Goal: Task Accomplishment & Management: Complete application form

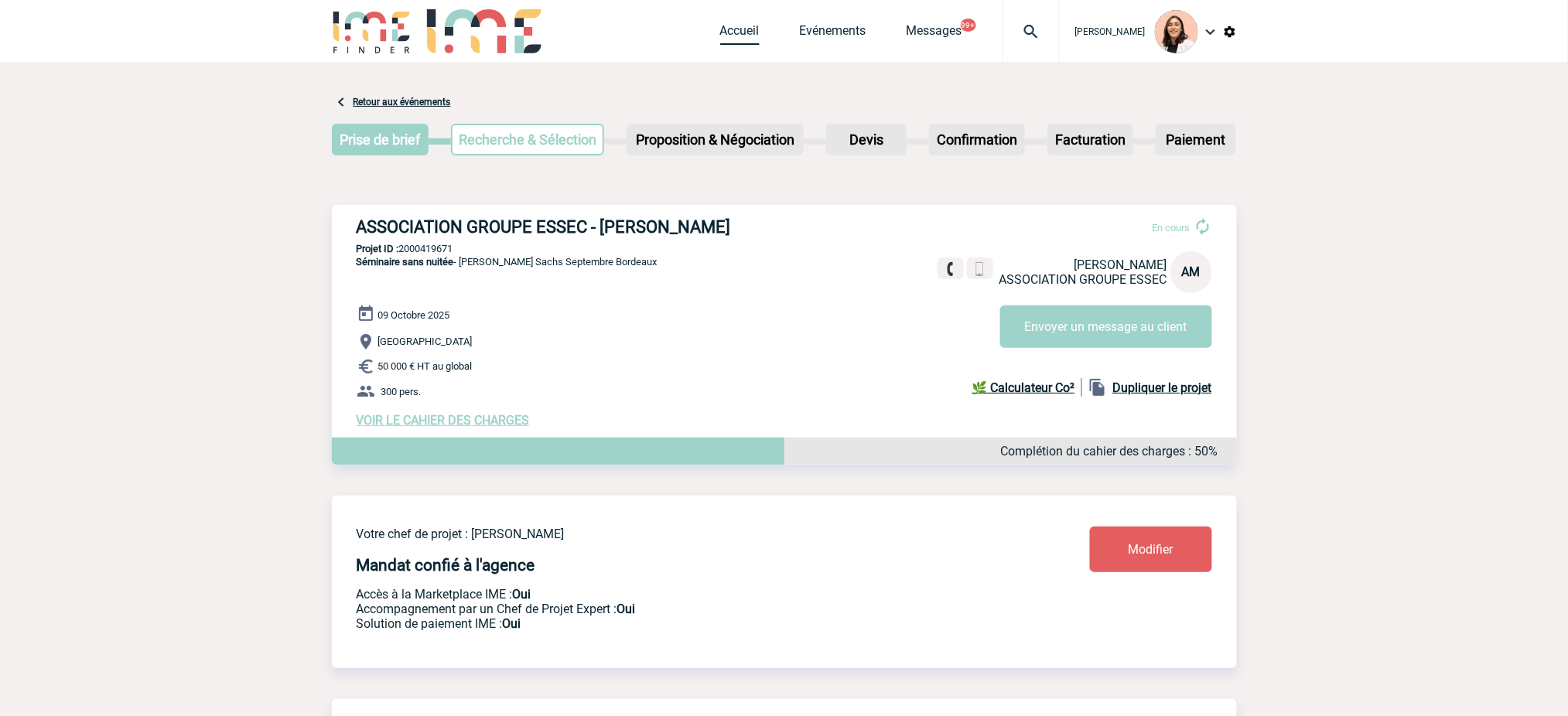
click at [746, 30] on link "Accueil" at bounding box center [740, 34] width 40 height 22
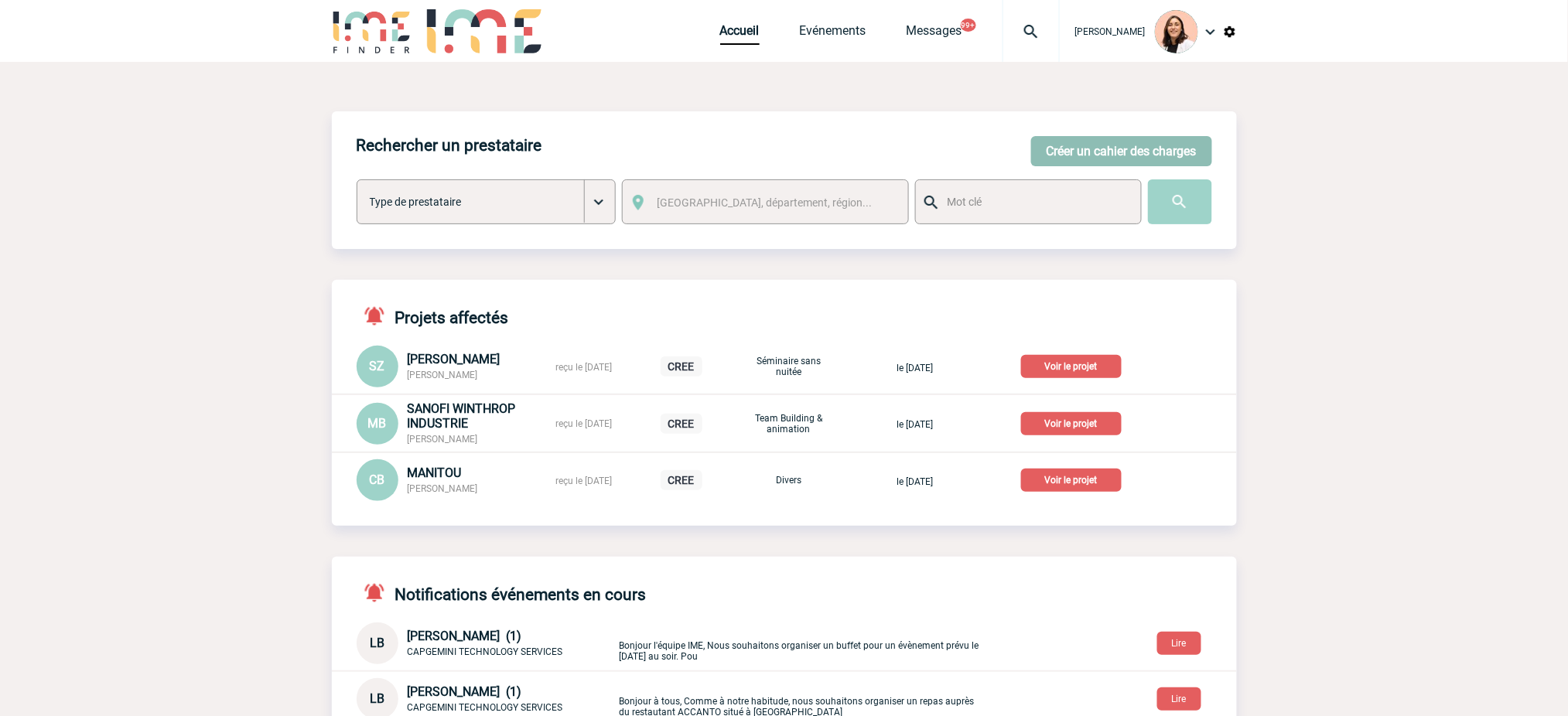
click at [1155, 153] on button "Créer un cahier des charges" at bounding box center [1122, 151] width 181 height 30
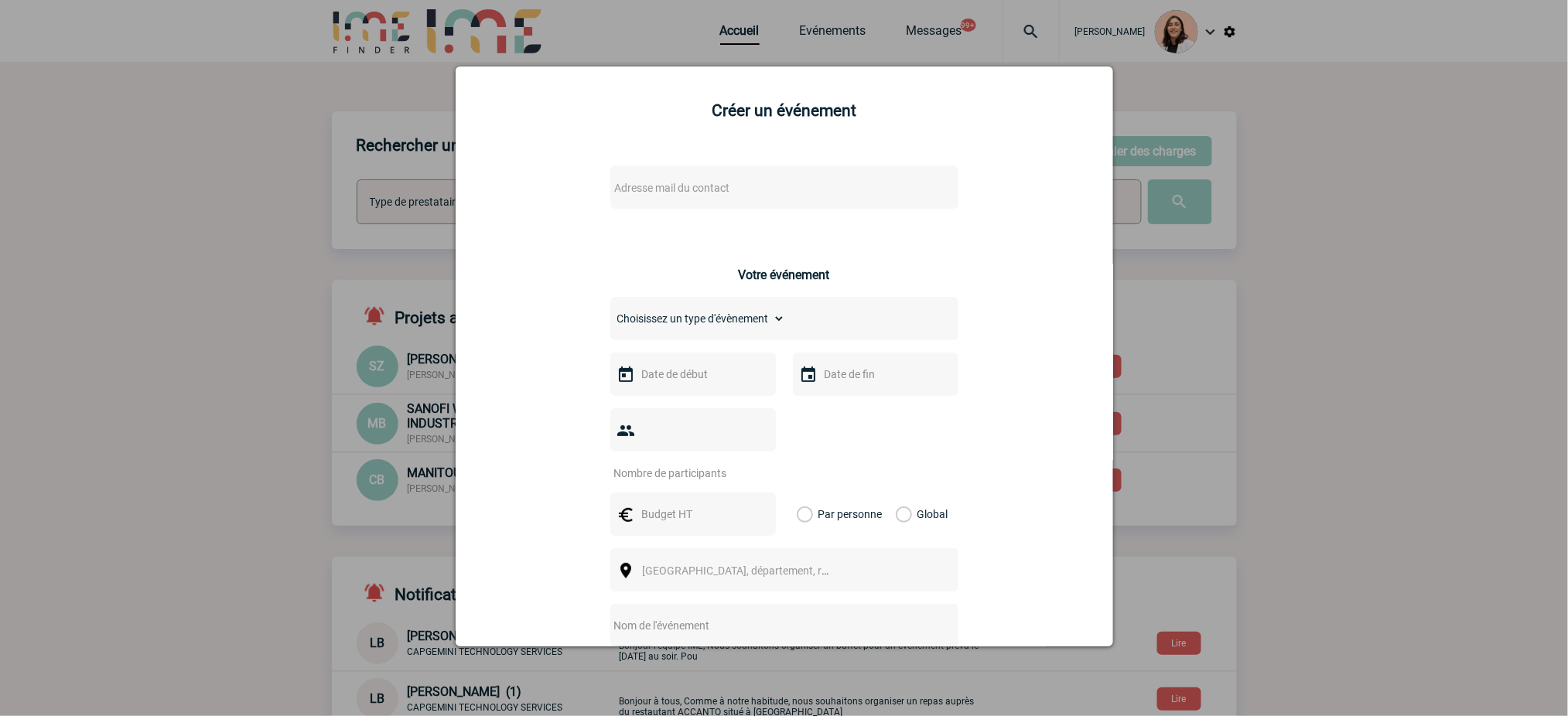
click at [811, 199] on body "[PERSON_NAME] Accueil Evénements 99+" at bounding box center [784, 624] width 1568 height 1249
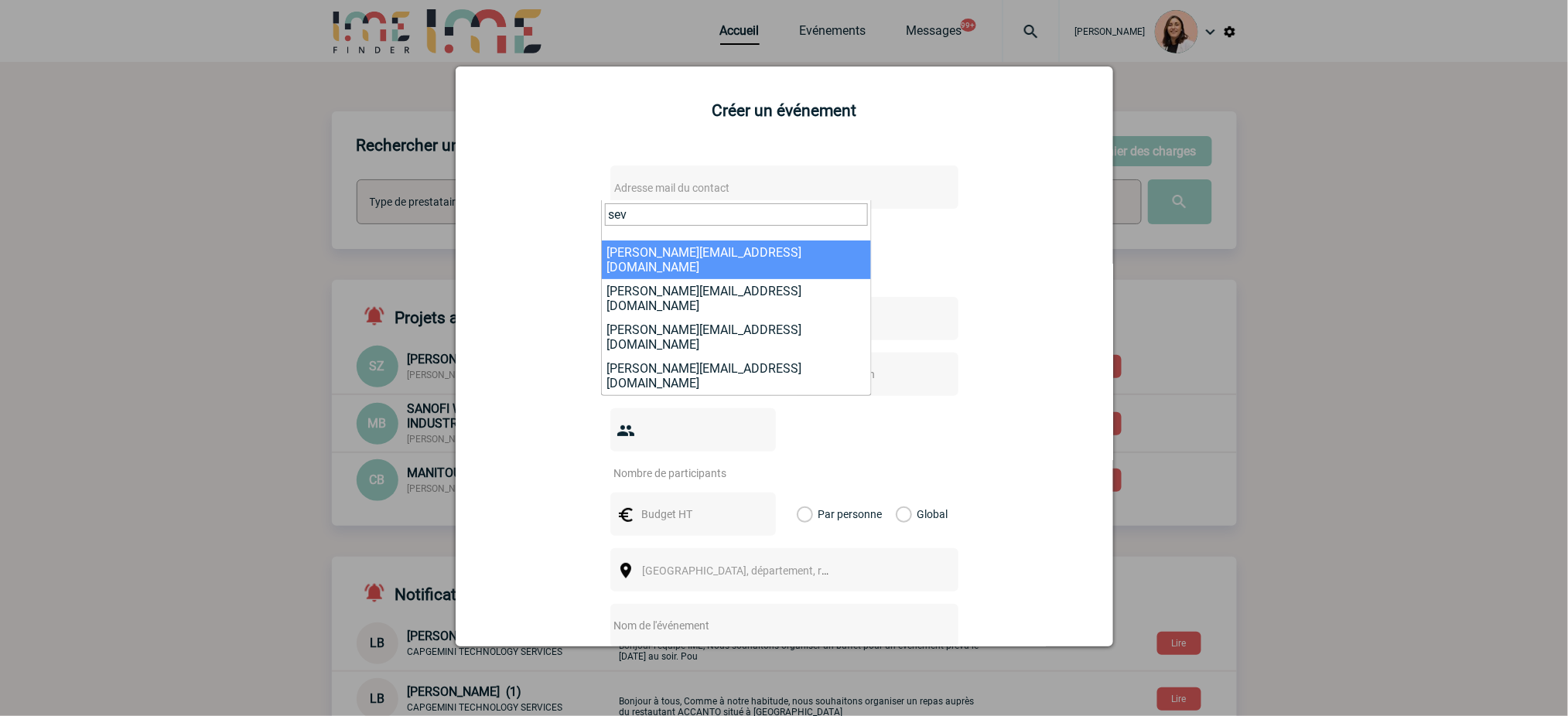
click at [656, 208] on input "sev" at bounding box center [737, 215] width 264 height 23
paste input "[EMAIL_ADDRESS][DOMAIN_NAME]"
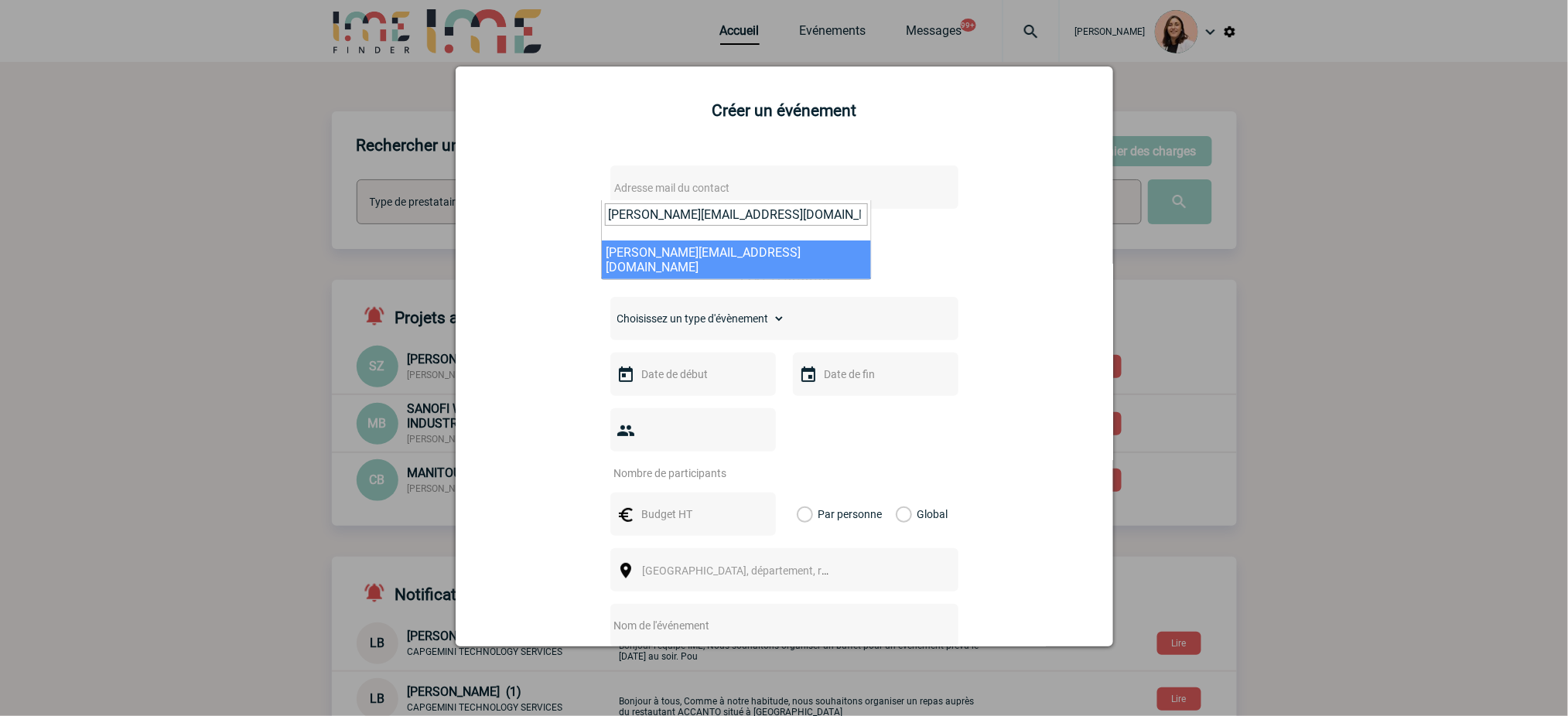
type input "[PERSON_NAME][EMAIL_ADDRESS][DOMAIN_NAME]"
select select "125190"
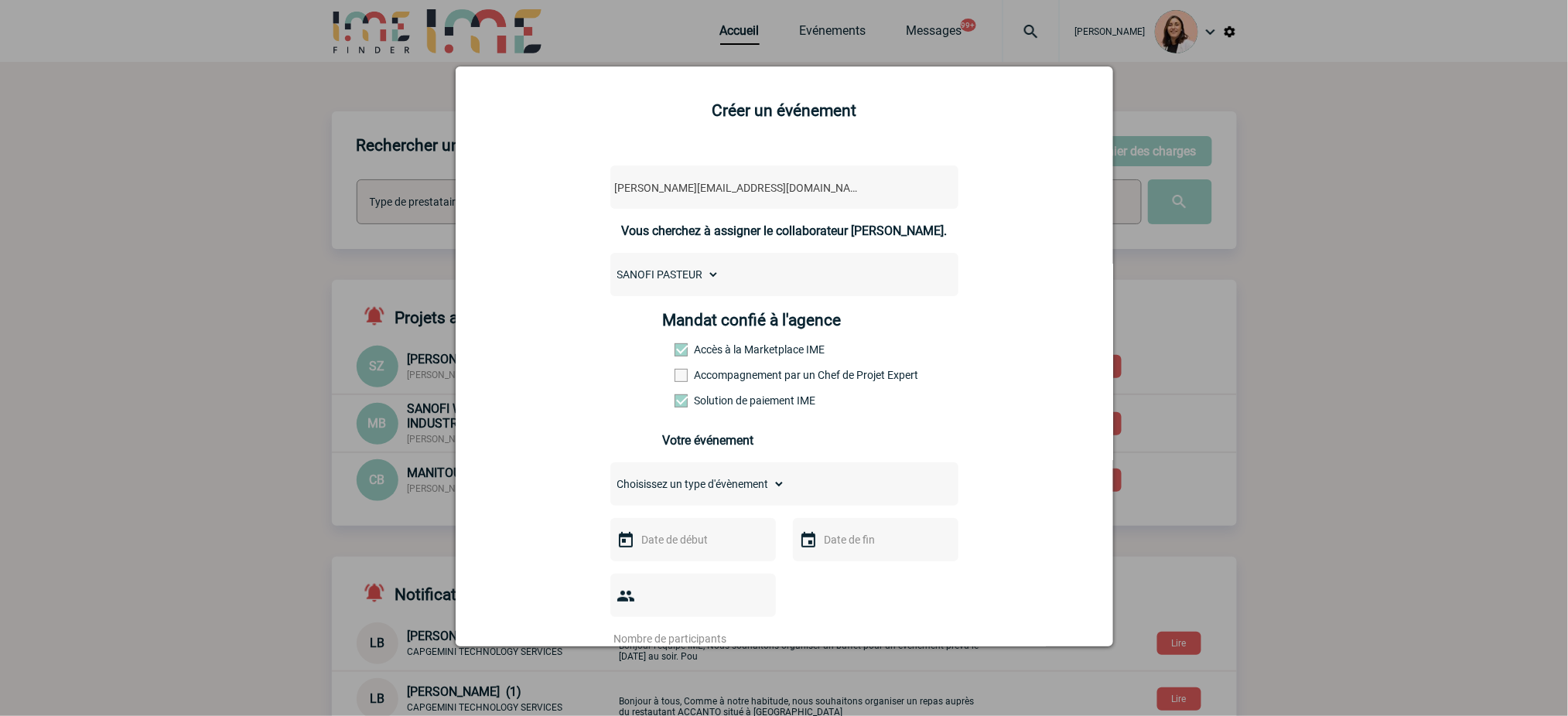
scroll to position [103, 0]
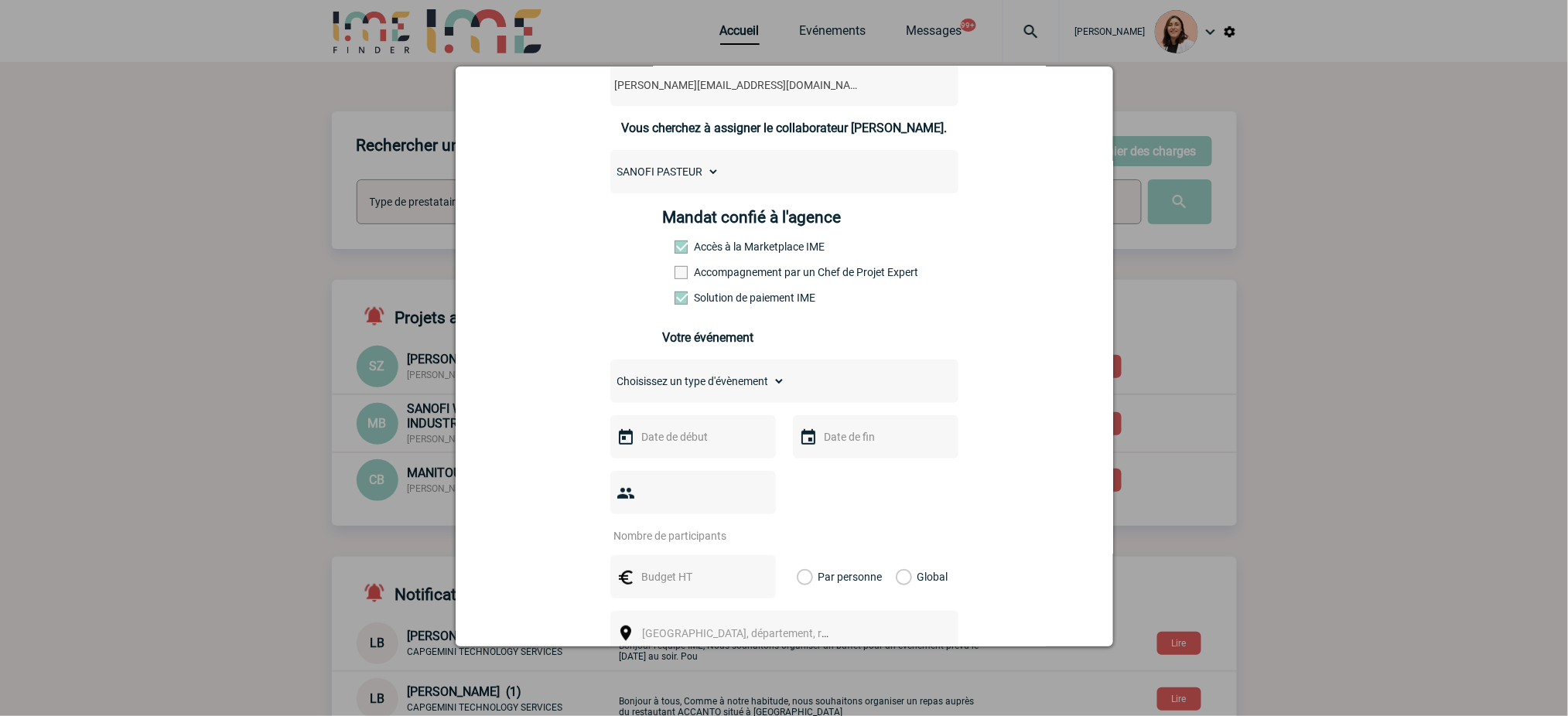
click at [760, 392] on select "Choisissez un type d'évènement Séminaire avec nuitée Séminaire sans nuitée Repa…" at bounding box center [698, 381] width 175 height 22
select select "3"
click at [611, 375] on select "Choisissez un type d'évènement Séminaire avec nuitée Séminaire sans nuitée Repa…" at bounding box center [698, 381] width 175 height 22
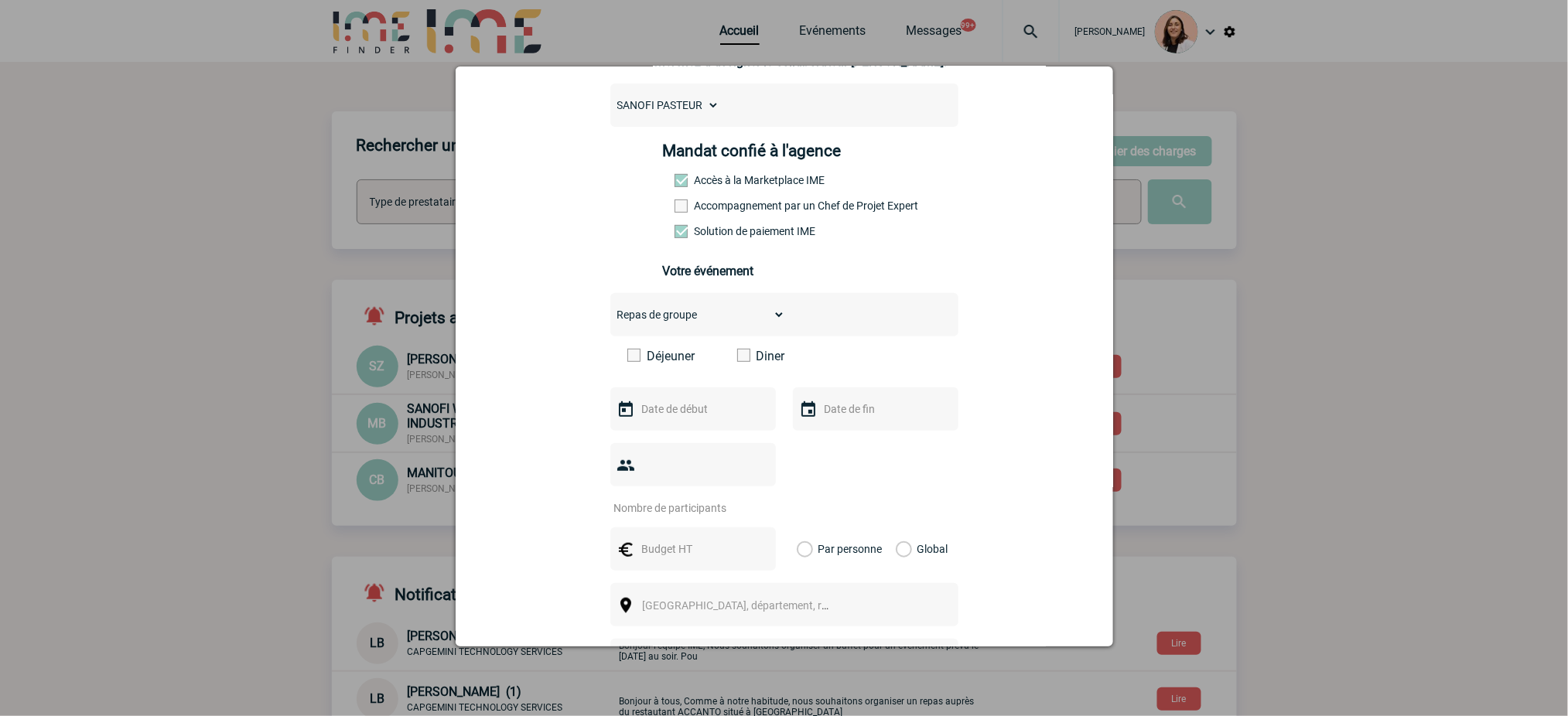
scroll to position [206, 0]
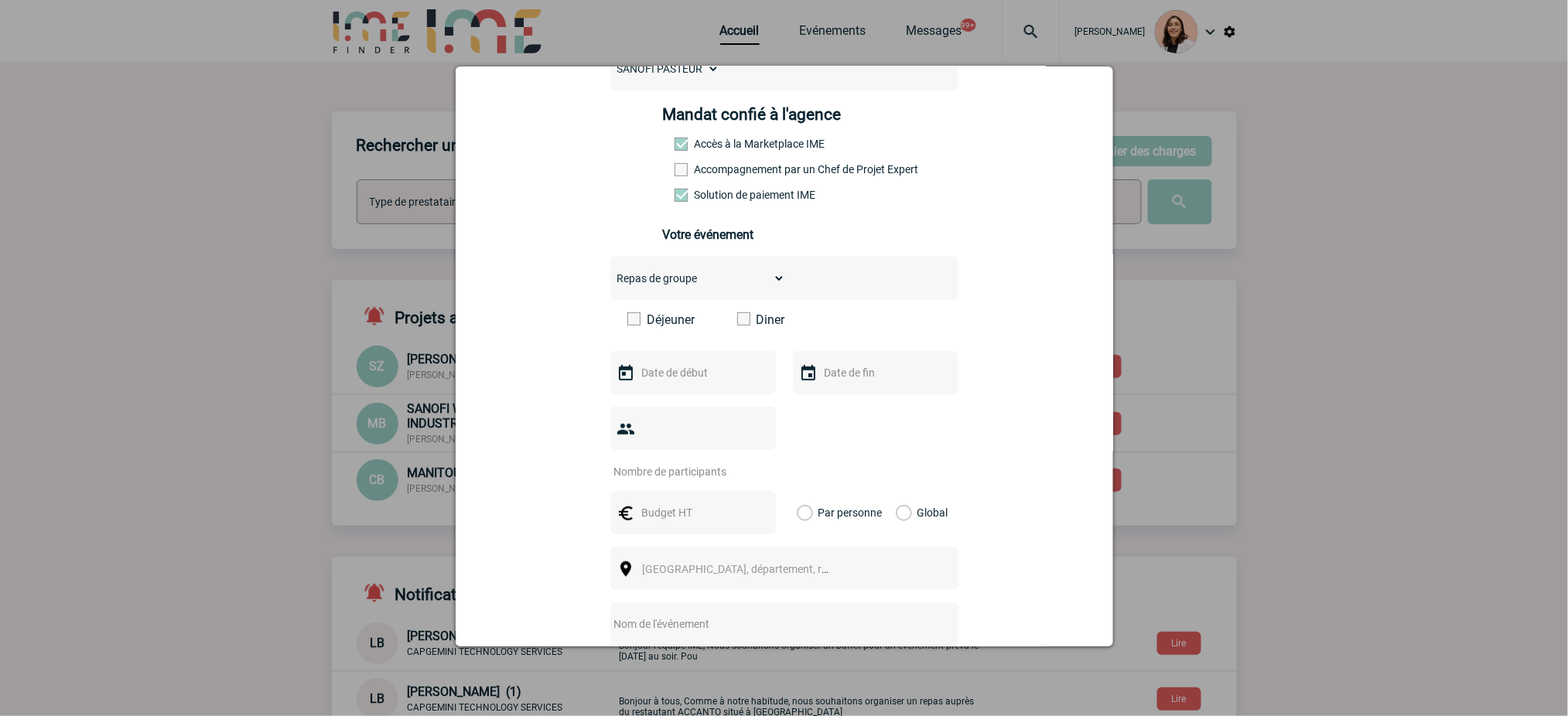
click at [737, 322] on span at bounding box center [744, 319] width 13 height 13
click at [0, 0] on input "Diner" at bounding box center [0, 0] width 0 height 0
click at [712, 381] on input "text" at bounding box center [691, 373] width 106 height 20
click at [743, 520] on link "18" at bounding box center [739, 523] width 28 height 28
type input "[DATE]"
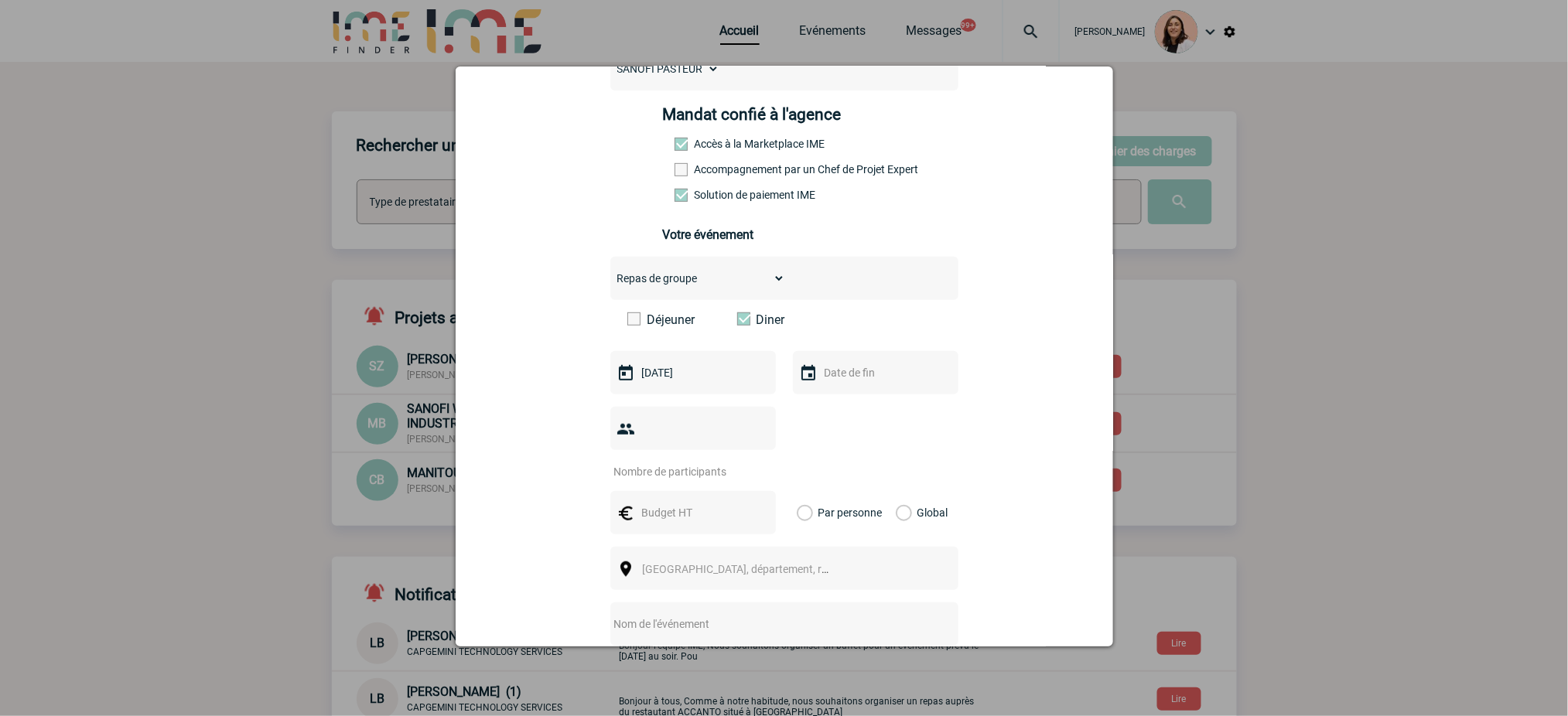
click at [821, 376] on input "text" at bounding box center [873, 373] width 106 height 20
click at [920, 529] on link "18" at bounding box center [921, 523] width 28 height 28
type input "[DATE]"
click at [700, 482] on input "number" at bounding box center [683, 471] width 146 height 20
type input "25"
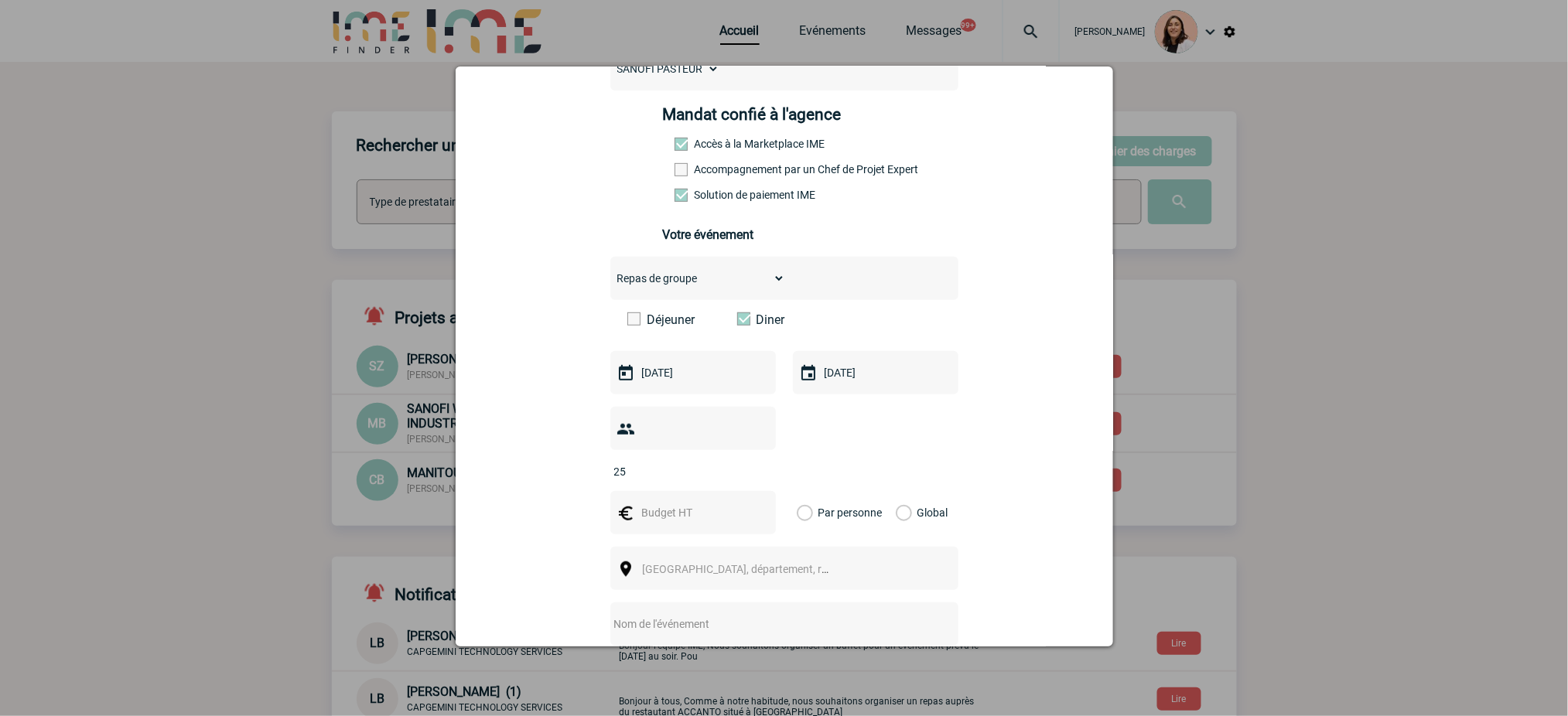
click at [688, 507] on input "text" at bounding box center [691, 512] width 106 height 20
type input "1600"
click at [904, 523] on div "Global" at bounding box center [920, 513] width 52 height 43
click at [906, 518] on label "Global" at bounding box center [901, 513] width 10 height 43
click at [0, 0] on input "Global" at bounding box center [0, 0] width 0 height 0
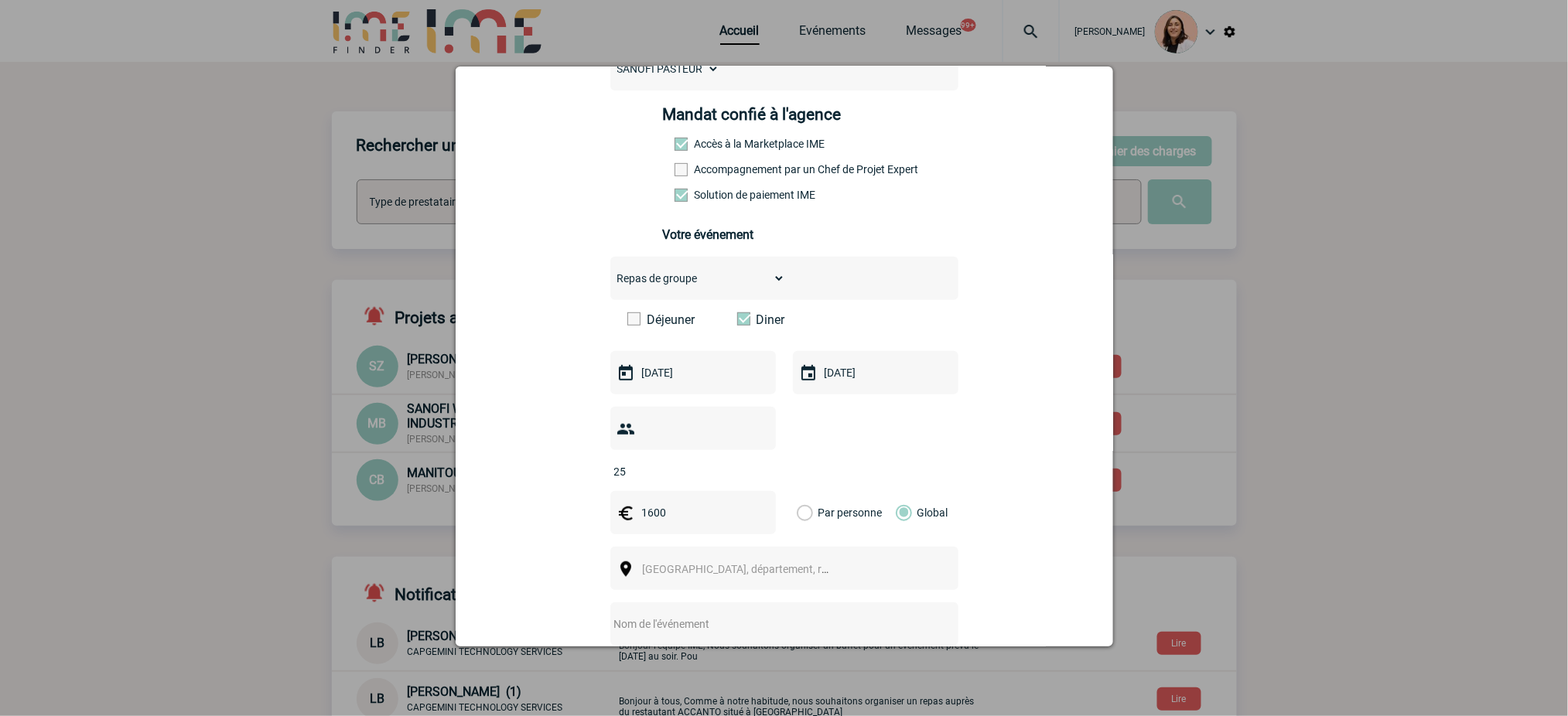
click at [815, 567] on span "[GEOGRAPHIC_DATA], département, région..." at bounding box center [744, 569] width 213 height 22
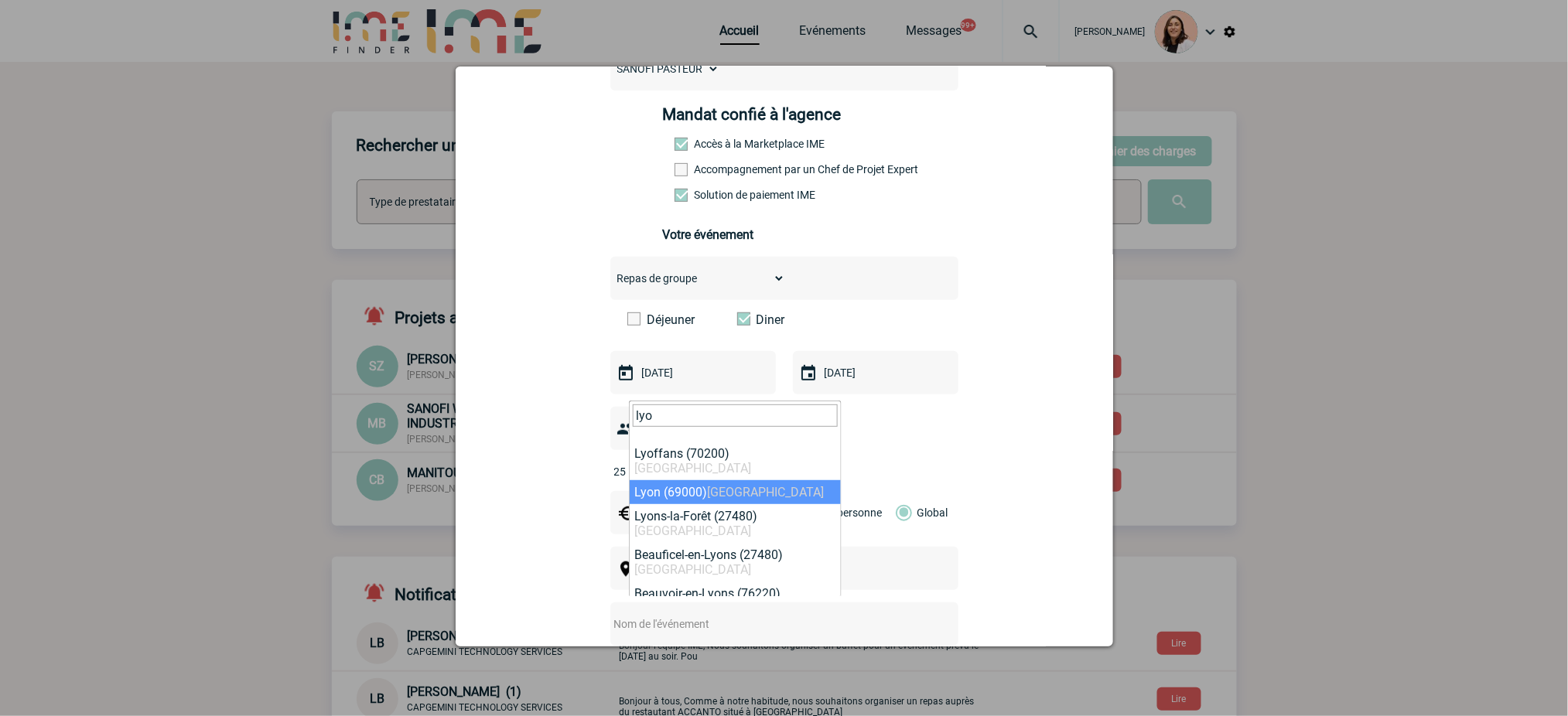
type input "lyo"
select select "36544"
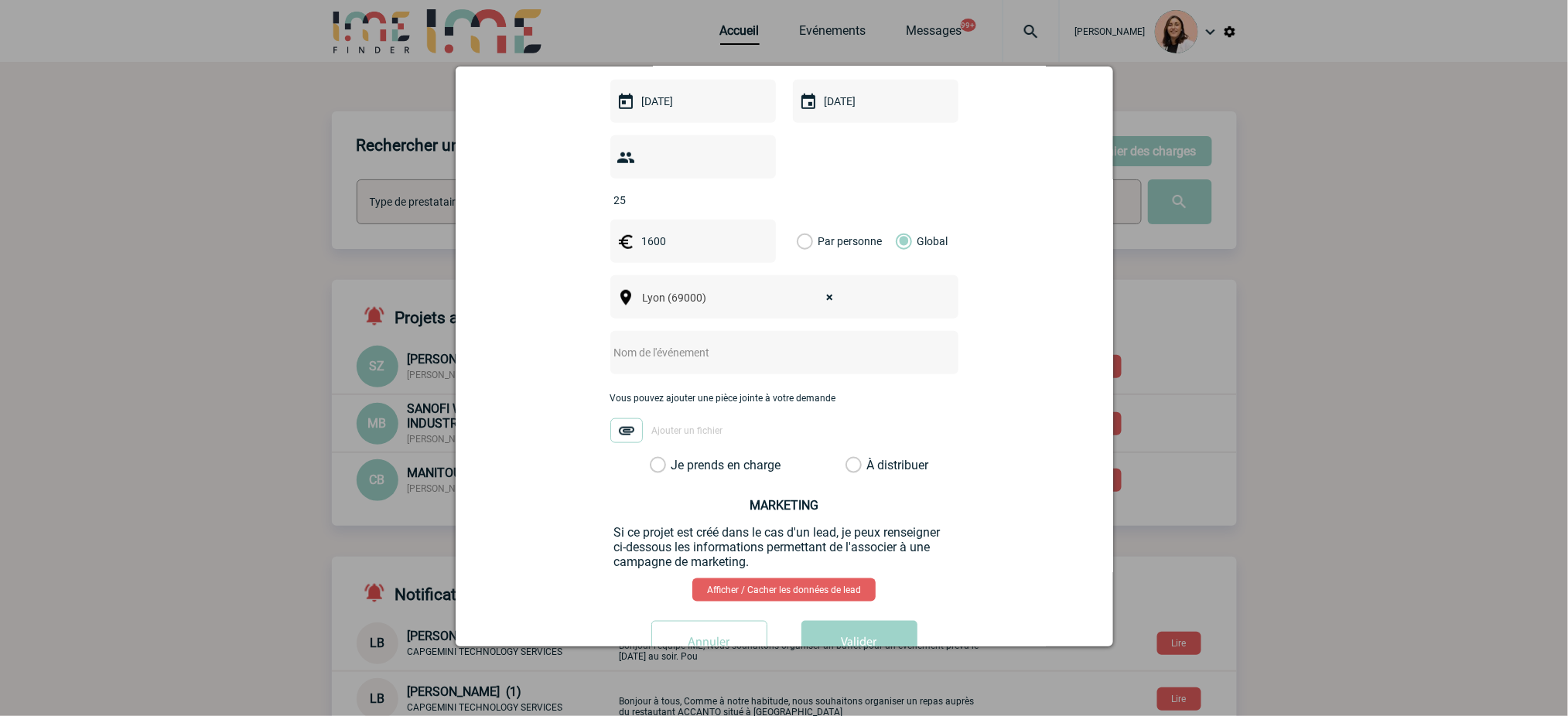
scroll to position [516, 0]
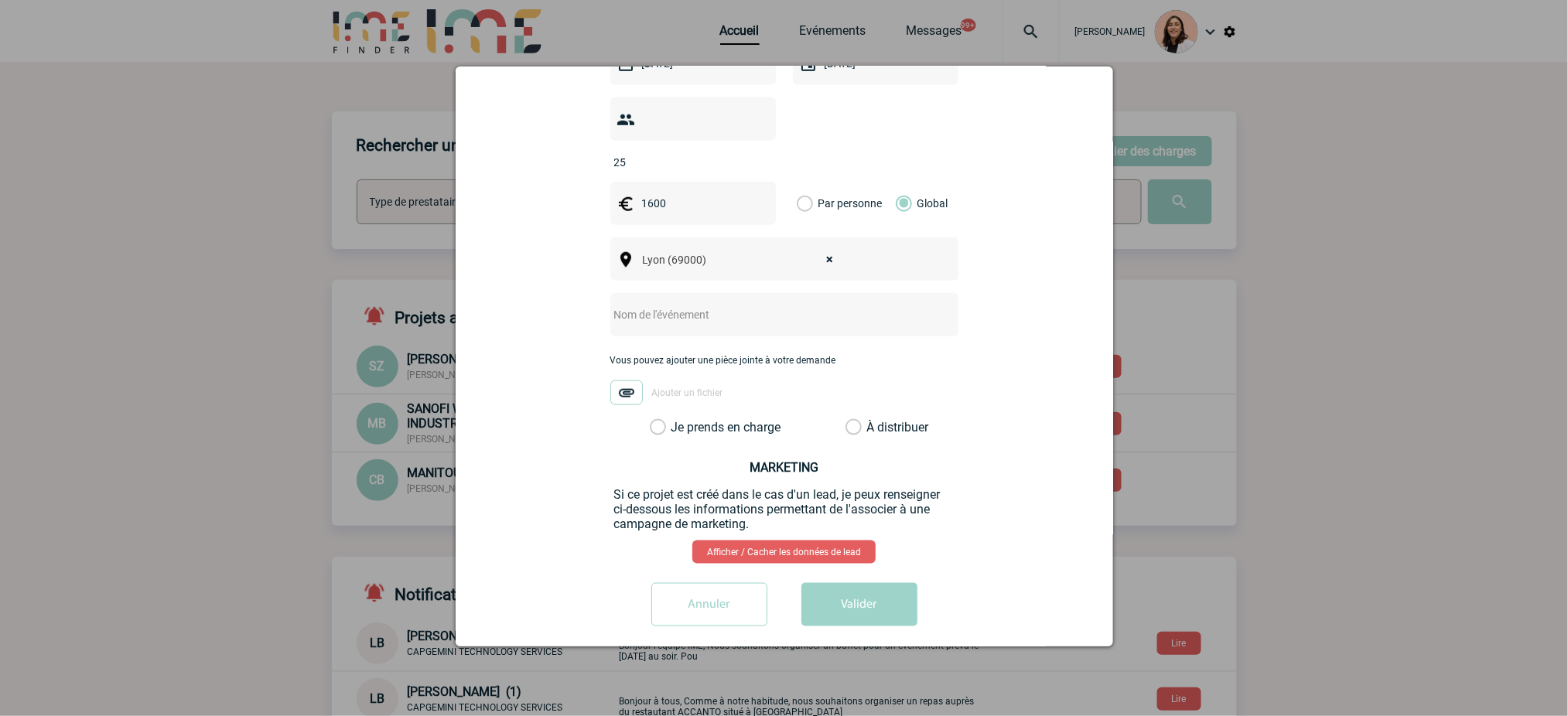
click at [697, 316] on input "text" at bounding box center [764, 314] width 307 height 20
click at [769, 335] on div at bounding box center [785, 315] width 348 height 43
click at [763, 323] on input "text" at bounding box center [764, 314] width 307 height 20
paste input "cocktail dinatoire"
type input "cocktail dinatoire"
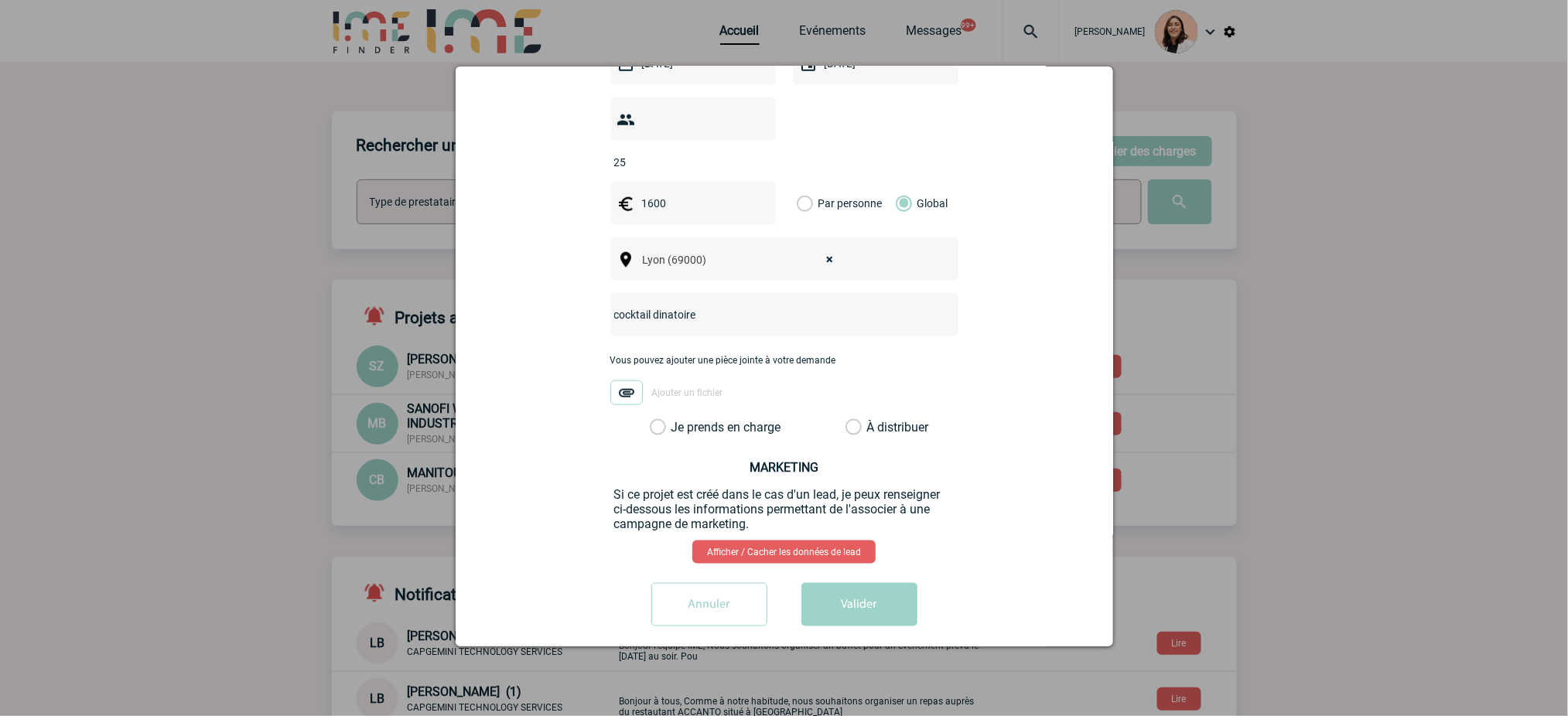
click at [677, 430] on label "Je prends en charge" at bounding box center [664, 427] width 26 height 15
click at [0, 0] on input "Je prends en charge" at bounding box center [0, 0] width 0 height 0
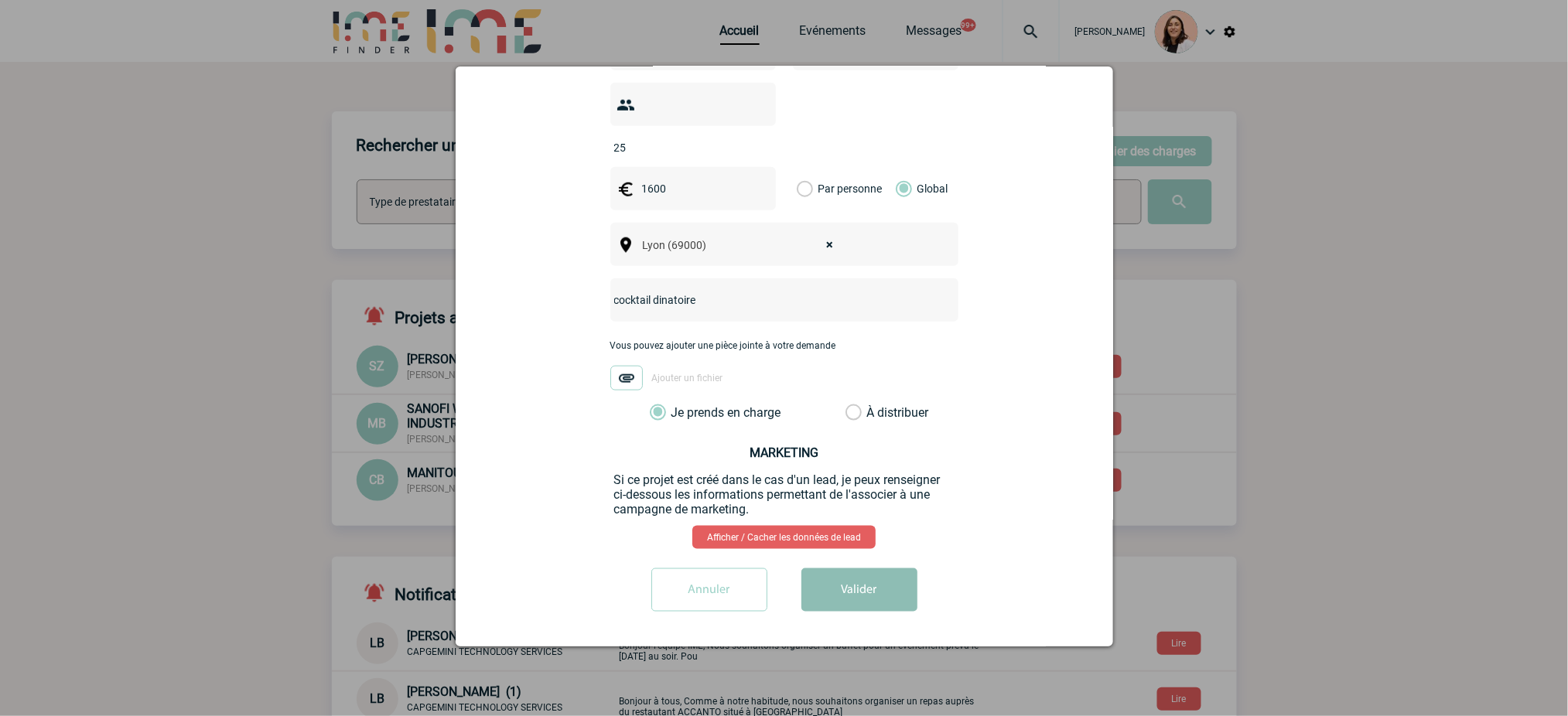
scroll to position [535, 0]
click at [859, 586] on button "Valider" at bounding box center [859, 590] width 116 height 43
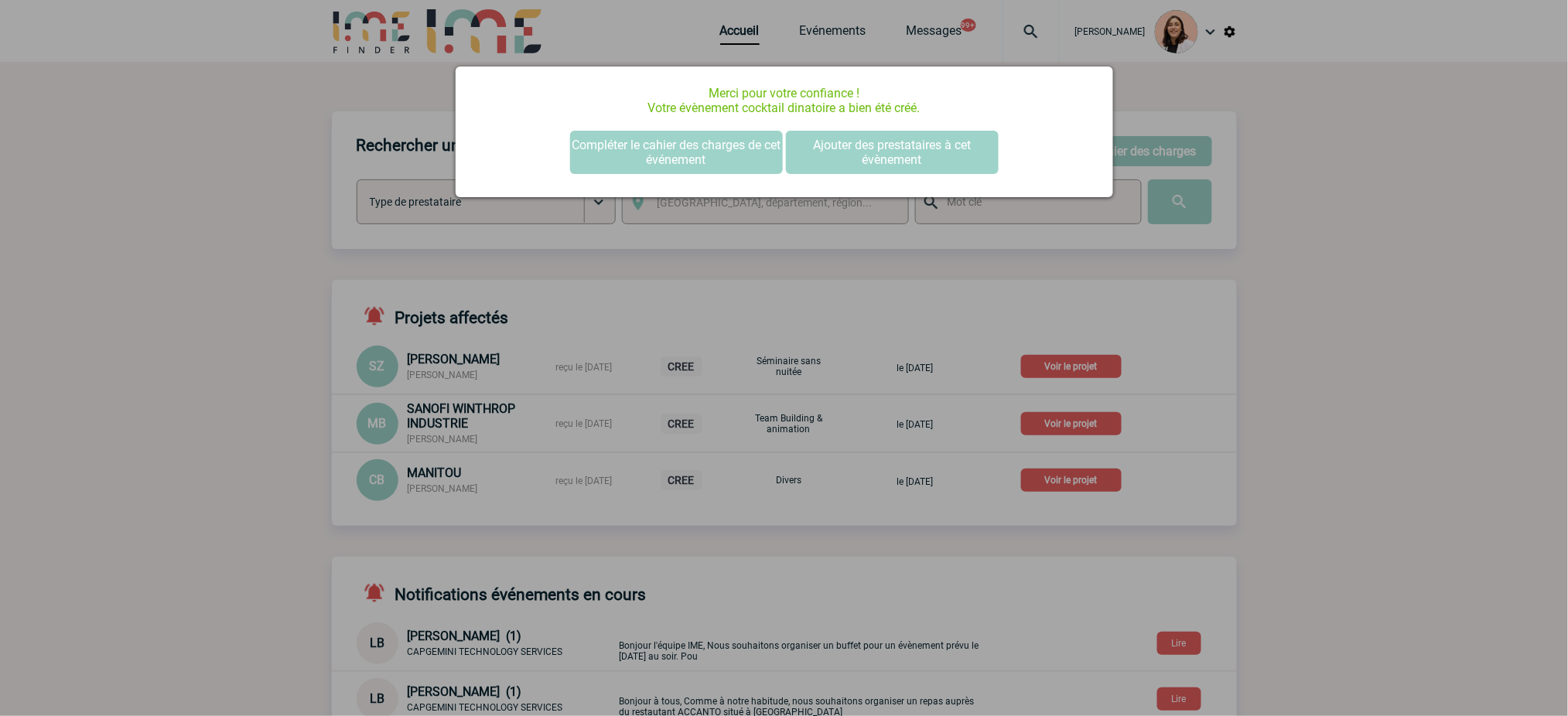
scroll to position [0, 0]
click at [675, 155] on button "Compléter le cahier des charges de cet événement" at bounding box center [677, 152] width 213 height 43
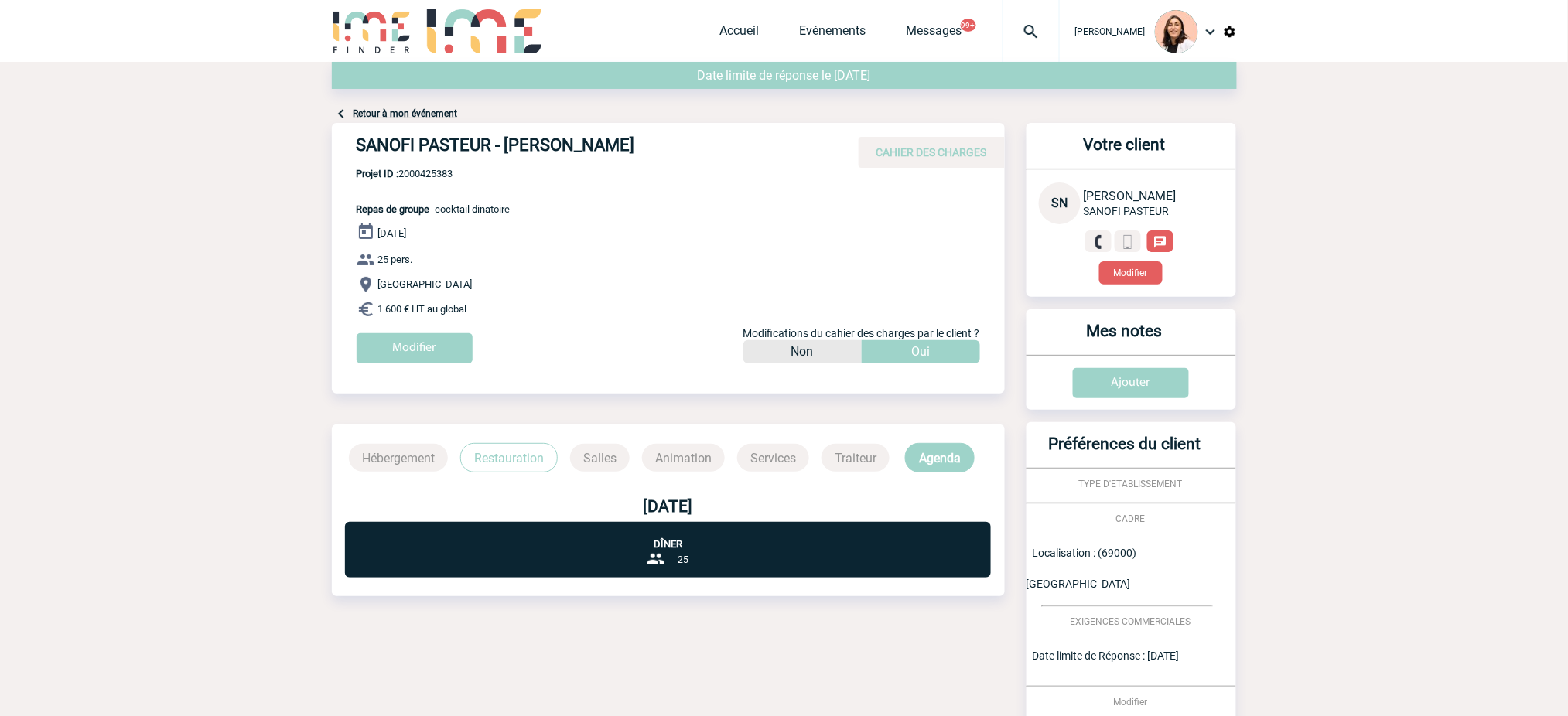
drag, startPoint x: 520, startPoint y: 211, endPoint x: 438, endPoint y: 211, distance: 82.0
click at [438, 211] on div "SANOFI PASTEUR - Séverine NARCY CAHIER DES CHARGES SANOFI PASTEUR - Séverine NA…" at bounding box center [668, 249] width 673 height 252
copy span "cocktail dinatoire"
drag, startPoint x: 521, startPoint y: 216, endPoint x: 496, endPoint y: 169, distance: 53.2
click at [520, 211] on div "SANOFI PASTEUR - Séverine NARCY CAHIER DES CHARGES SANOFI PASTEUR - Séverine NA…" at bounding box center [668, 249] width 673 height 252
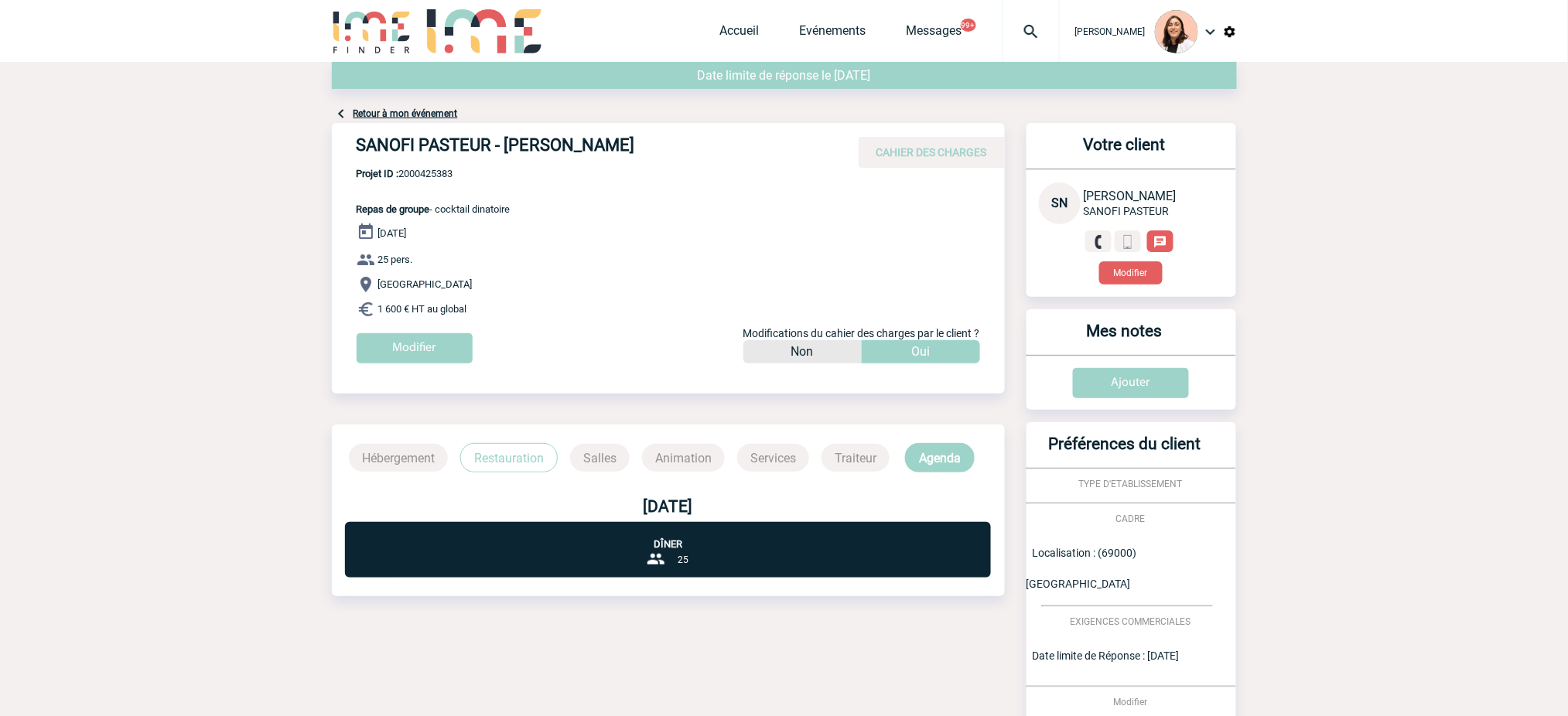
click at [428, 167] on span "Projet ID : 2000425383" at bounding box center [434, 173] width 154 height 11
copy span "2000425383"
click at [599, 146] on h4 "SANOFI PASTEUR - Séverine NARCY" at bounding box center [588, 149] width 464 height 26
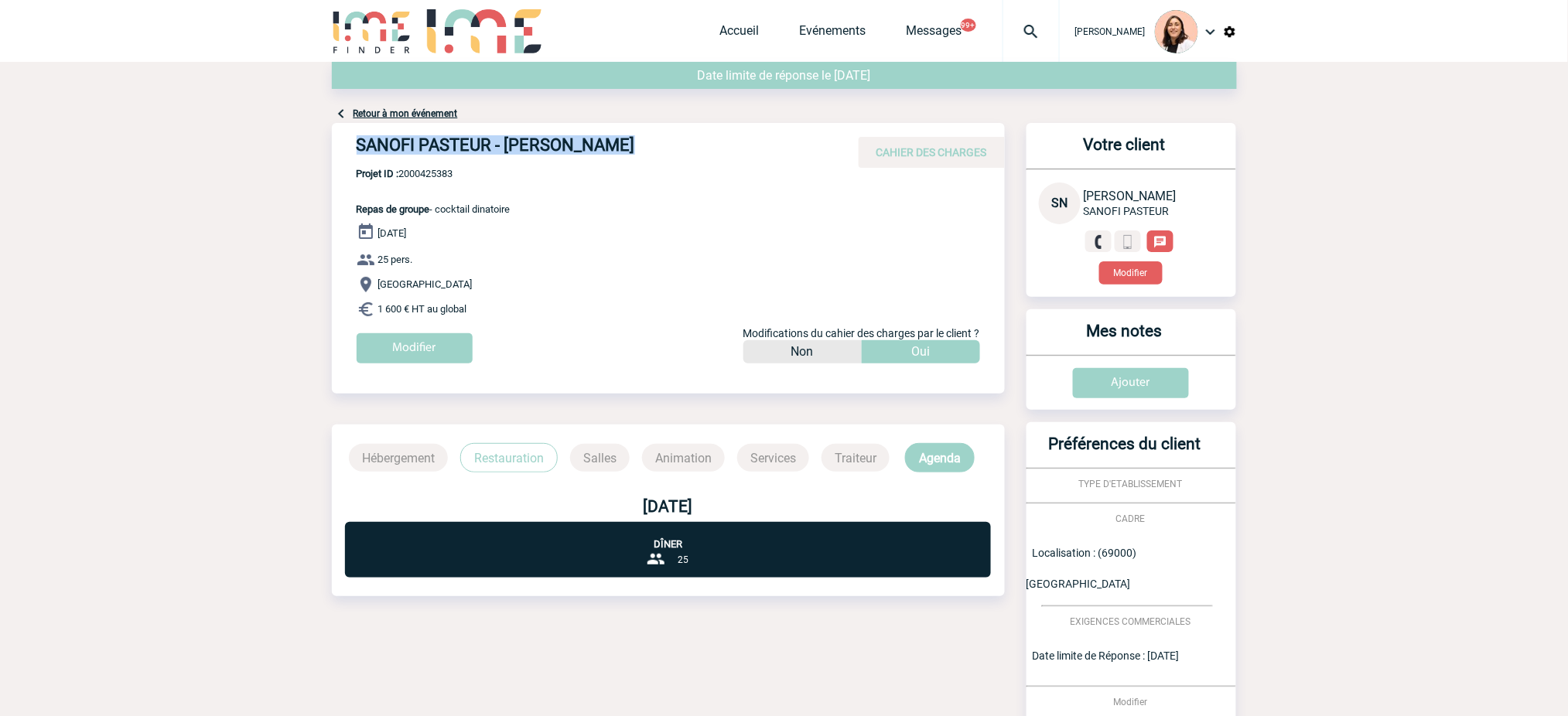
click at [599, 146] on h4 "SANOFI PASTEUR - Séverine NARCY" at bounding box center [588, 149] width 464 height 26
copy div "SANOFI PASTEUR - Séverine NARCY"
click at [438, 172] on span "Projet ID : 2000425383" at bounding box center [434, 173] width 154 height 11
copy span "2000425383"
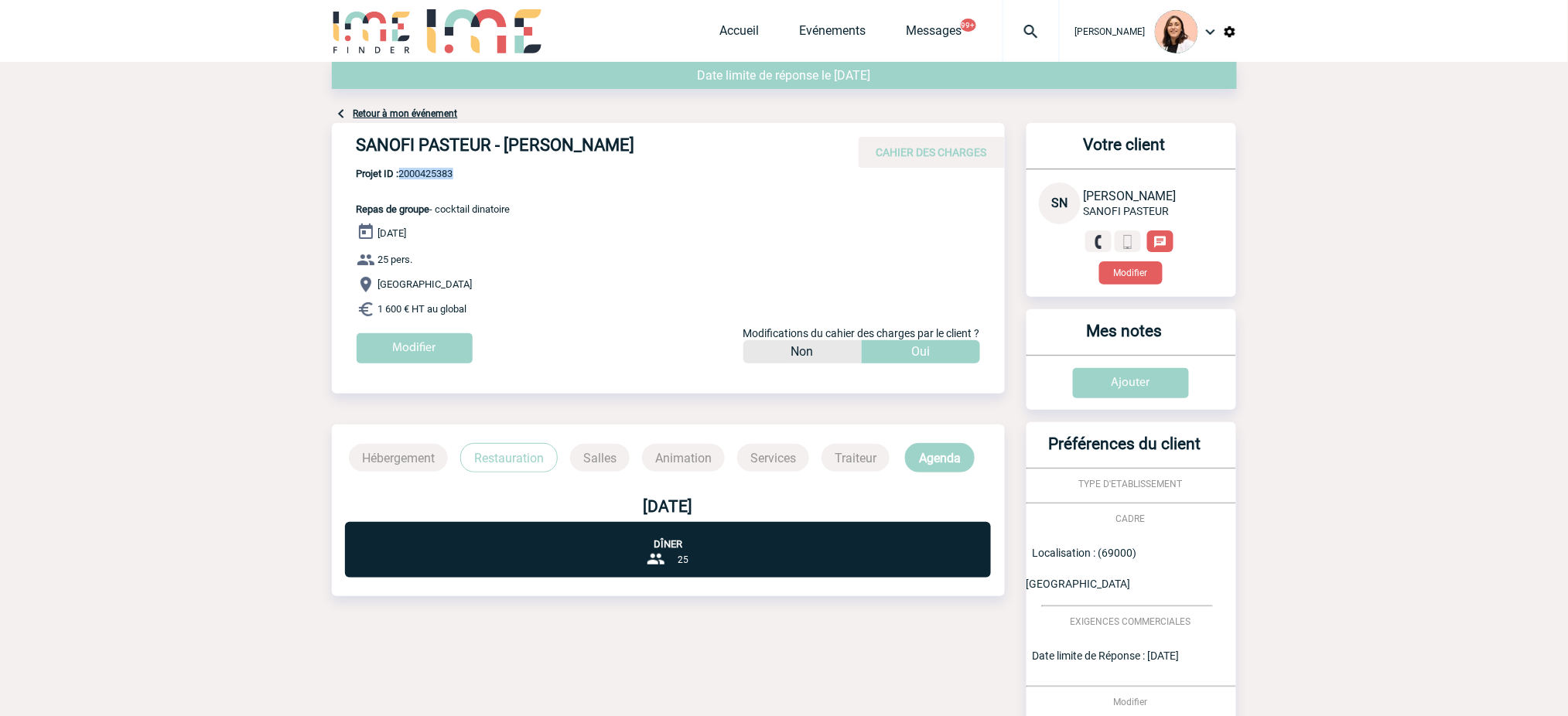
drag, startPoint x: 503, startPoint y: 315, endPoint x: 440, endPoint y: 211, distance: 121.6
click at [440, 211] on div "SANOFI PASTEUR - Séverine NARCY CAHIER DES CHARGES SANOFI PASTEUR - Séverine NA…" at bounding box center [668, 249] width 673 height 252
copy div "cocktail dinatoire 18 Septembre 2025 25 pers. Lyon 1 600 € HT au global"
